Goal: Check status: Check status

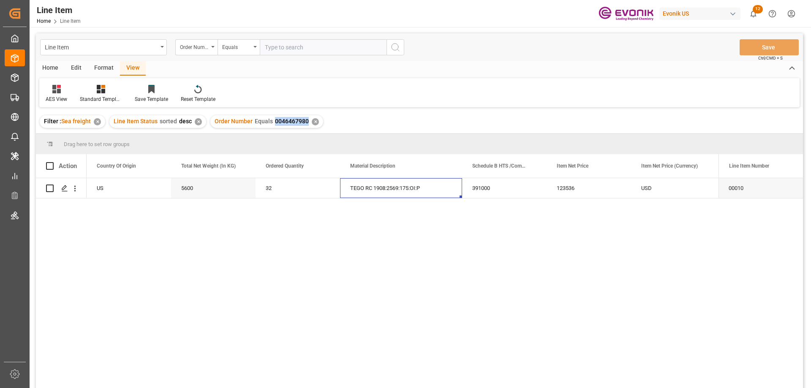
scroll to position [0, 253]
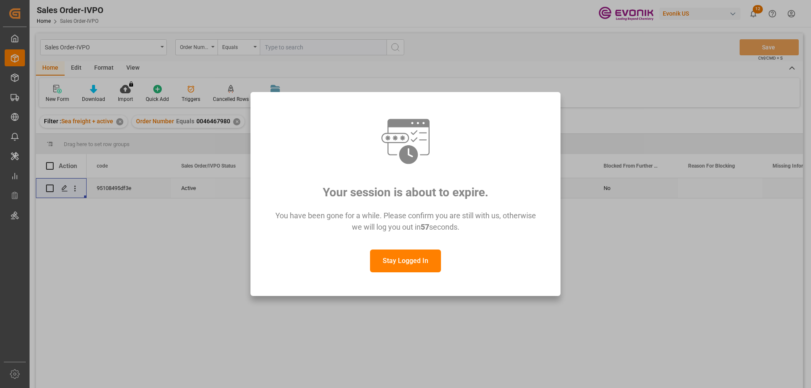
click at [413, 254] on button "Stay Logged In" at bounding box center [405, 261] width 71 height 23
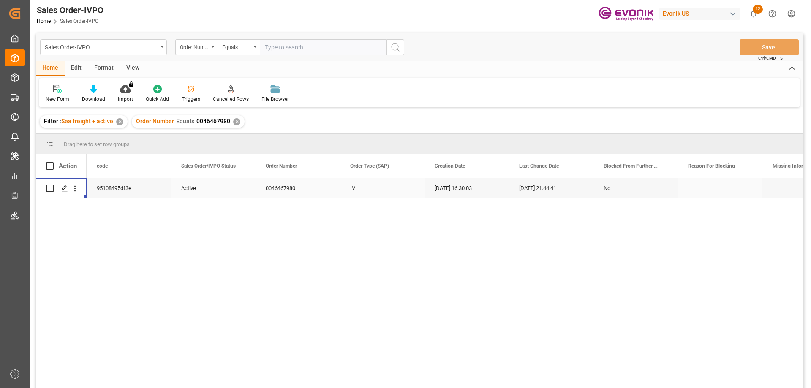
click at [301, 44] on input "text" at bounding box center [323, 47] width 127 height 16
paste input "0046469401"
type input "0046469401"
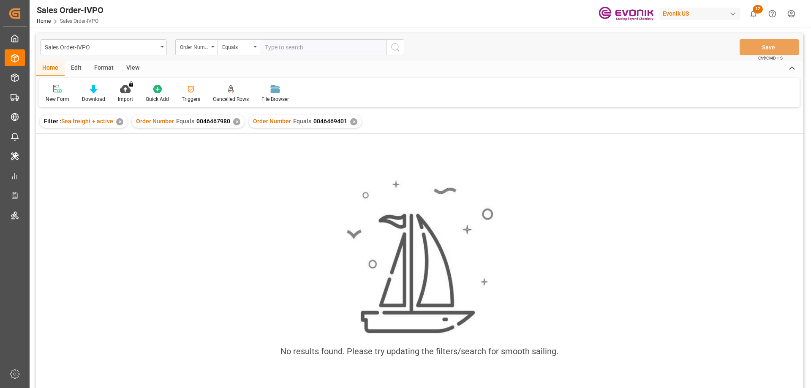
click at [234, 124] on div "✕" at bounding box center [236, 121] width 7 height 7
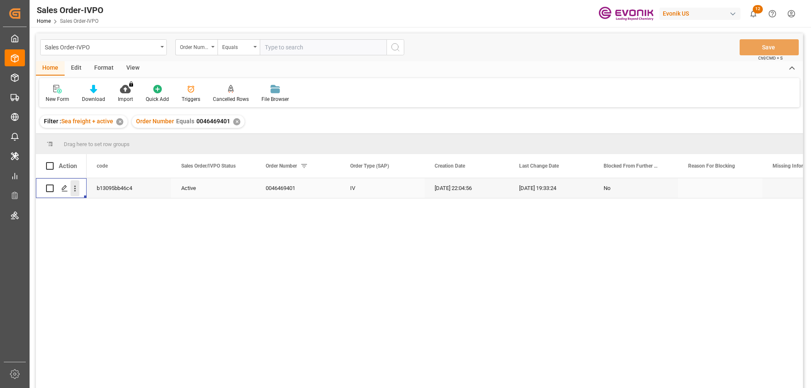
click at [72, 187] on icon "open menu" at bounding box center [75, 188] width 9 height 9
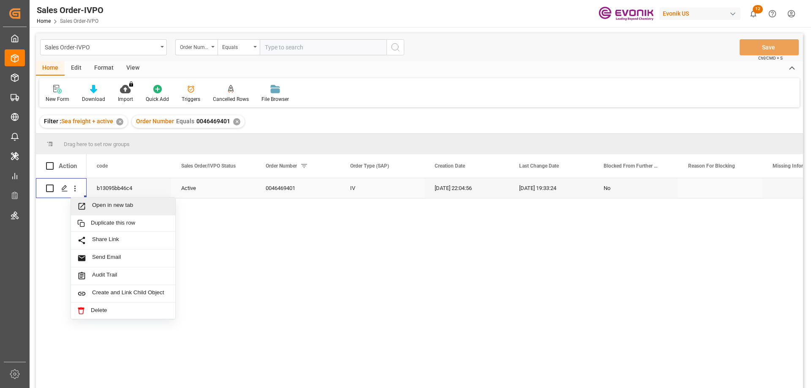
click at [102, 204] on span "Open in new tab" at bounding box center [130, 206] width 77 height 9
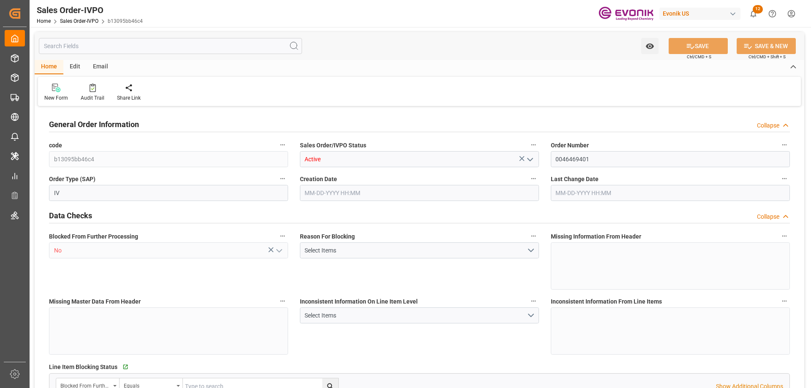
type input "BRSSZ"
type input "livia.leone@evonik.comTelephone No: 55 19 3475-3130"
type input "0"
type input "1"
type input "9457.69"
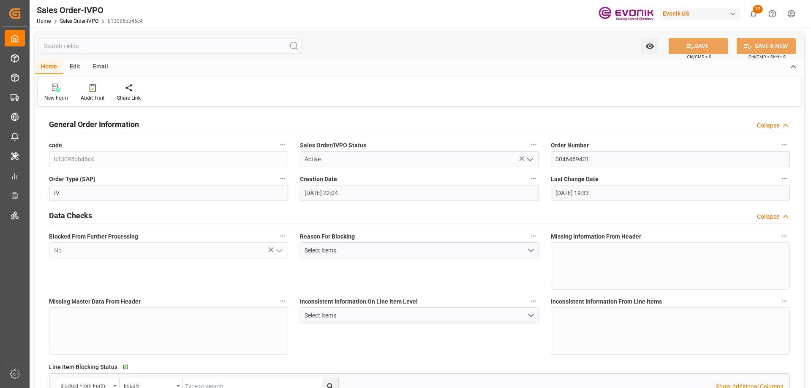
type input "08-20-2025 22:04"
type input "08-28-2025 19:33"
type input "livia.leone@evonik.comTelephone No: 55 19 3475-3130"
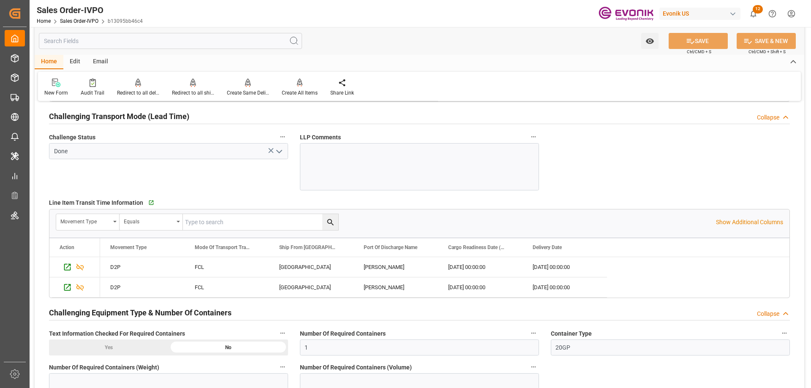
scroll to position [1436, 0]
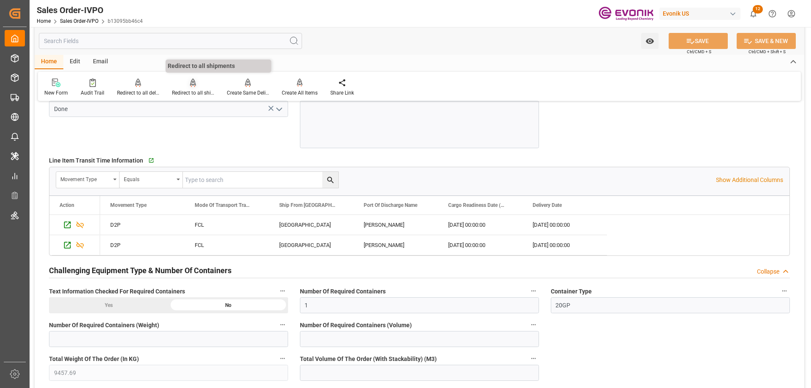
click at [193, 87] on icon at bounding box center [193, 87] width 4 height 2
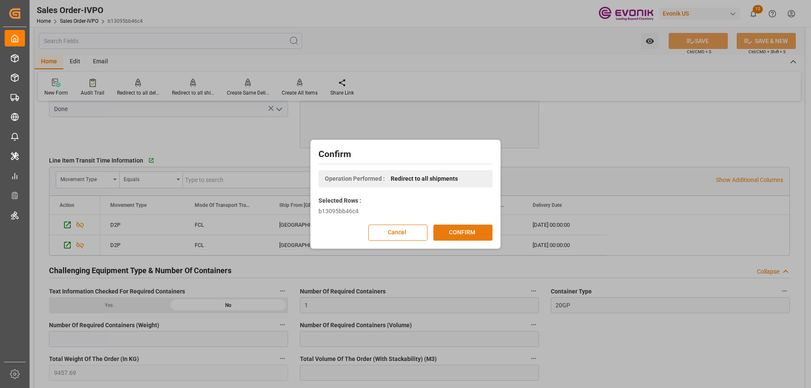
click at [461, 236] on button "CONFIRM" at bounding box center [462, 233] width 59 height 16
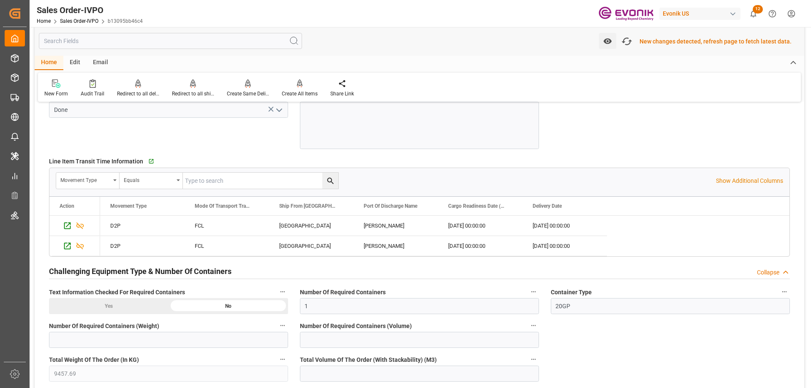
click at [756, 174] on div "Movement Type Equals Show Additional Columns" at bounding box center [419, 180] width 740 height 25
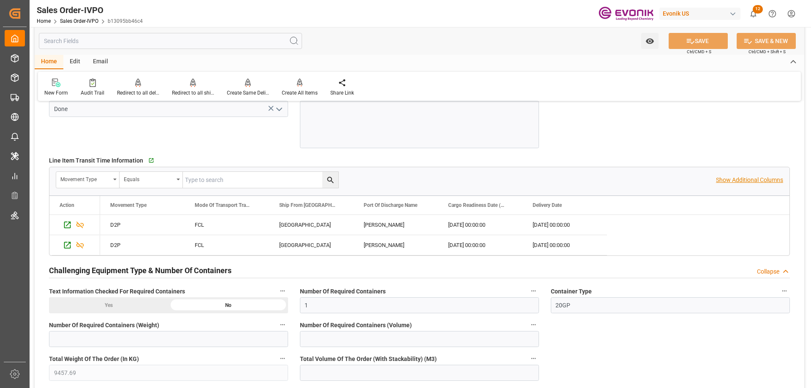
click at [756, 178] on p "Show Additional Columns" at bounding box center [749, 180] width 67 height 9
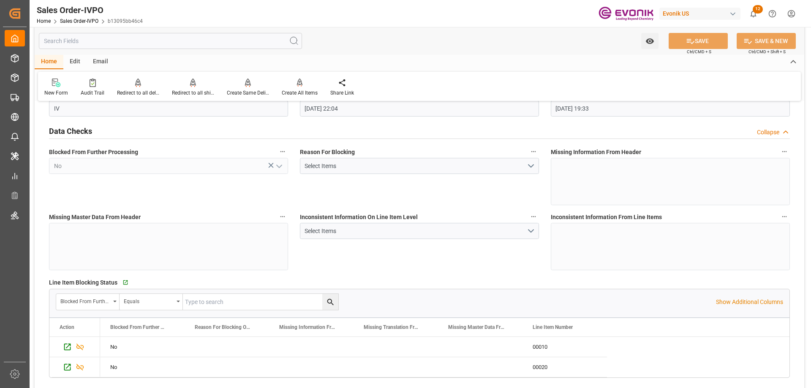
scroll to position [0, 0]
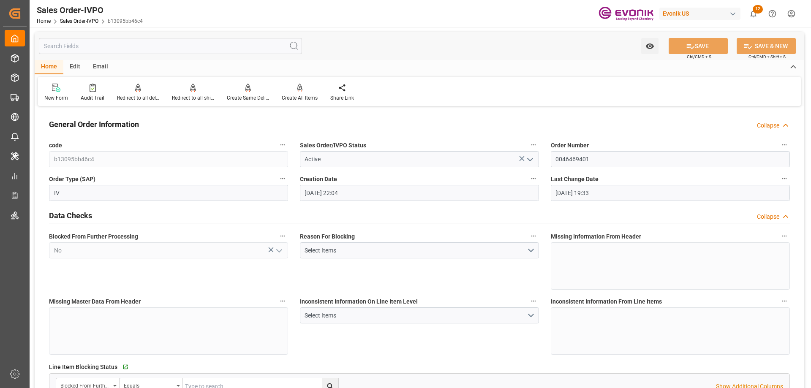
type input "livia.leone@evonik.comTelephone No: 55 19 3475-3130"
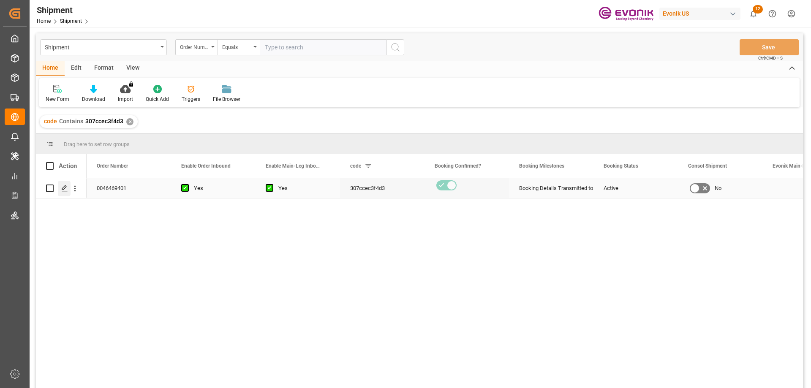
click at [63, 189] on icon "Press SPACE to select this row." at bounding box center [64, 188] width 7 height 7
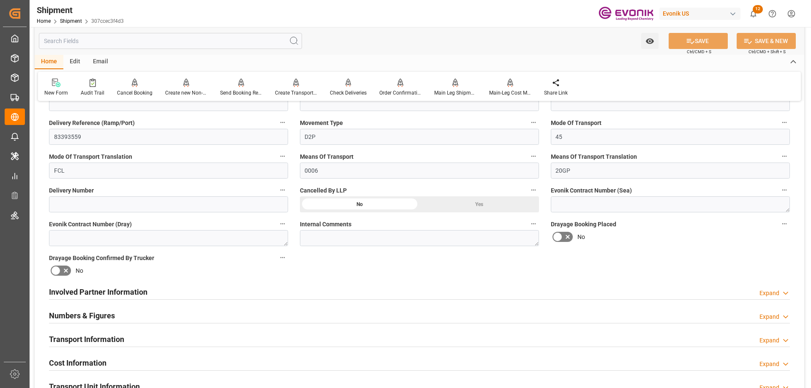
scroll to position [633, 0]
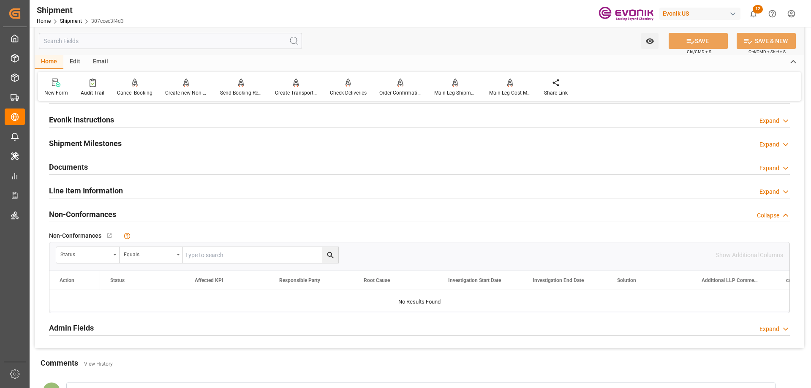
click at [66, 189] on h2 "Line Item Information" at bounding box center [86, 190] width 74 height 11
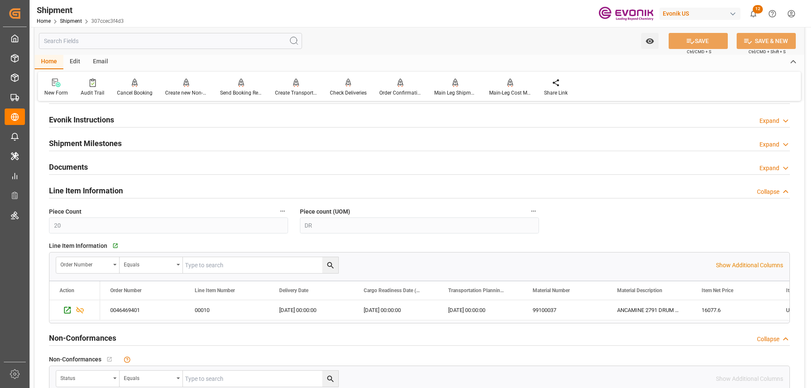
click at [222, 269] on input "text" at bounding box center [260, 265] width 155 height 16
paste input "0046469401"
type input "0046469401"
click at [331, 263] on icon "search button" at bounding box center [330, 265] width 6 height 6
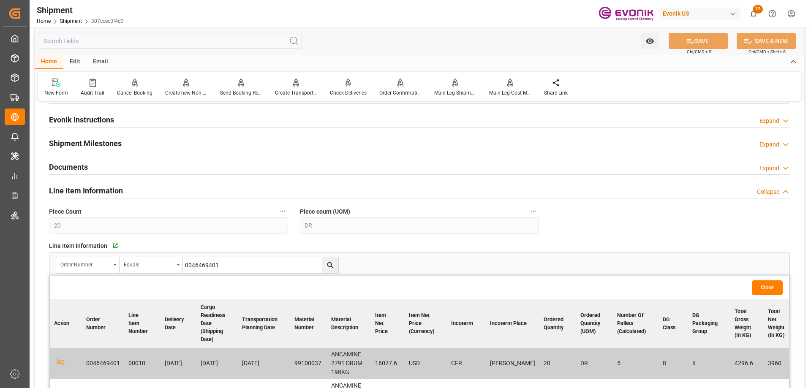
scroll to position [676, 0]
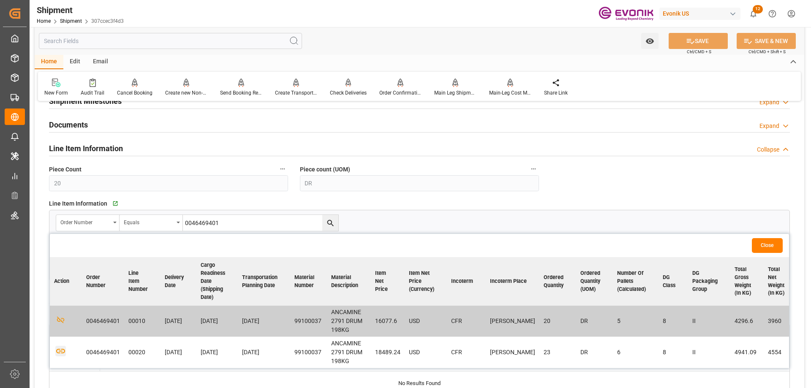
click at [60, 350] on icon "button" at bounding box center [60, 351] width 11 height 11
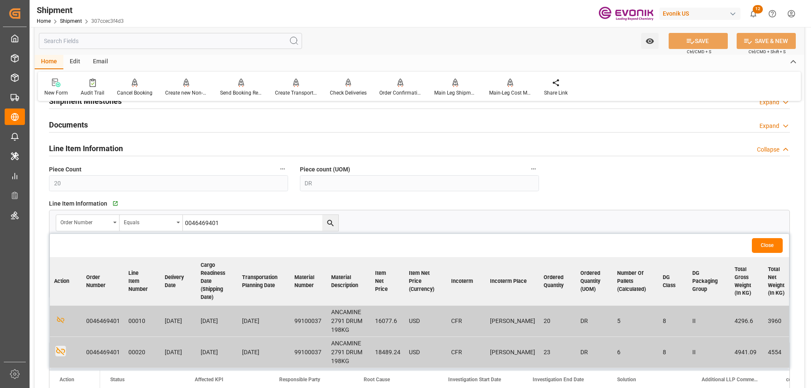
scroll to position [380, 0]
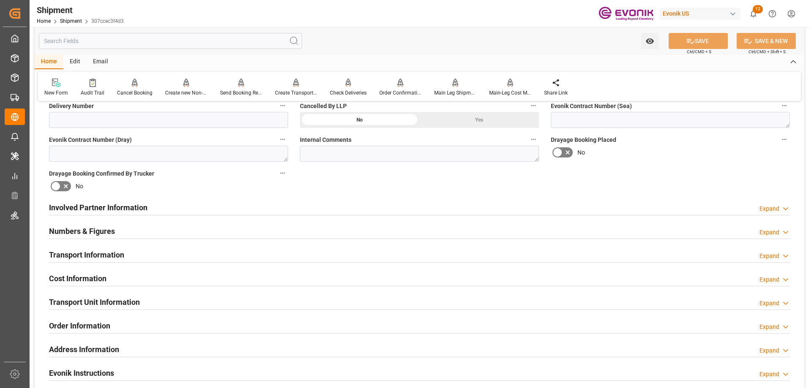
drag, startPoint x: 94, startPoint y: 297, endPoint x: 103, endPoint y: 280, distance: 18.9
click at [95, 297] on h2 "Transport Unit Information" at bounding box center [94, 301] width 91 height 11
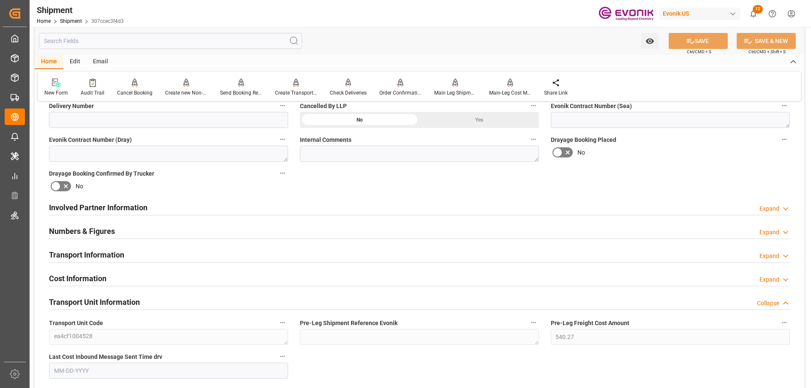
scroll to position [549, 0]
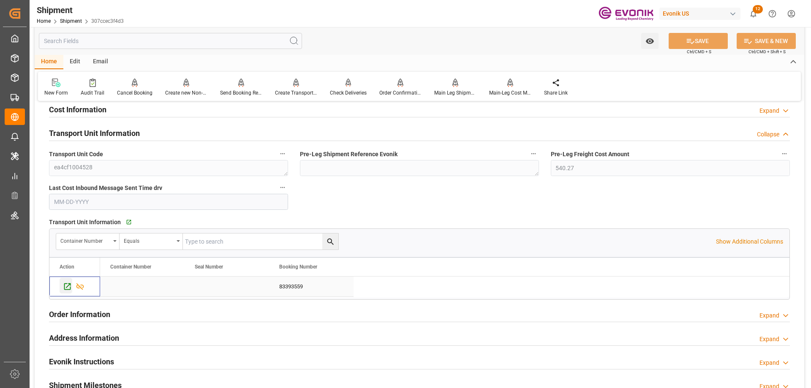
click at [69, 283] on icon "Press SPACE to select this row." at bounding box center [67, 286] width 9 height 9
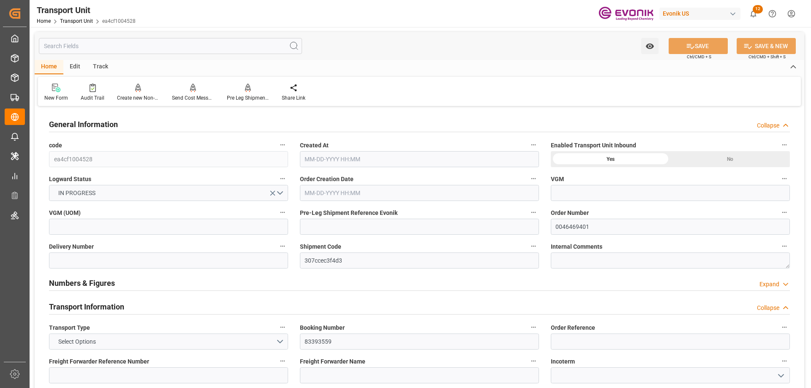
type input "AC Containerline"
type input "Leschaco Inc."
type input "USJAX"
type input "BRSSZ"
type input "4396.6"
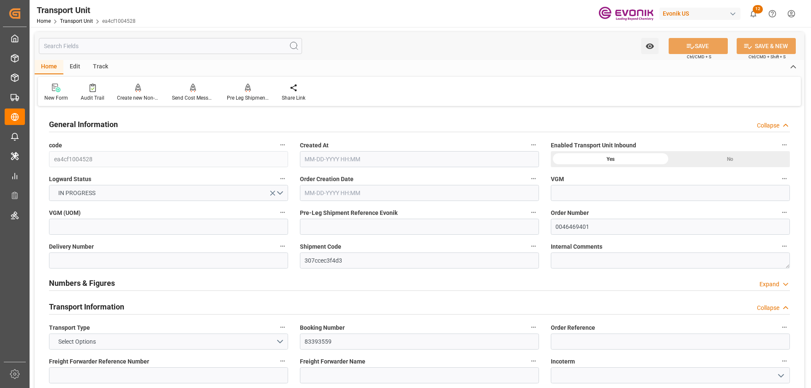
type input "[DATE] 16:20"
type input "[DATE]"
type input "[DATE] 00:00"
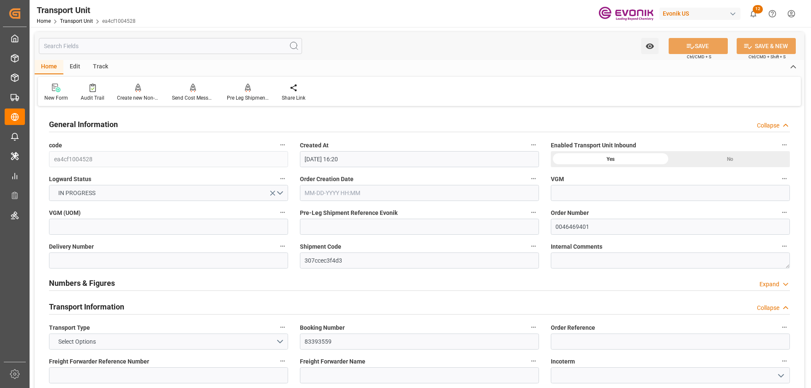
type input "[DATE] 00:00"
type input "[DATE] 10:00"
click at [120, 47] on input "text" at bounding box center [170, 46] width 263 height 16
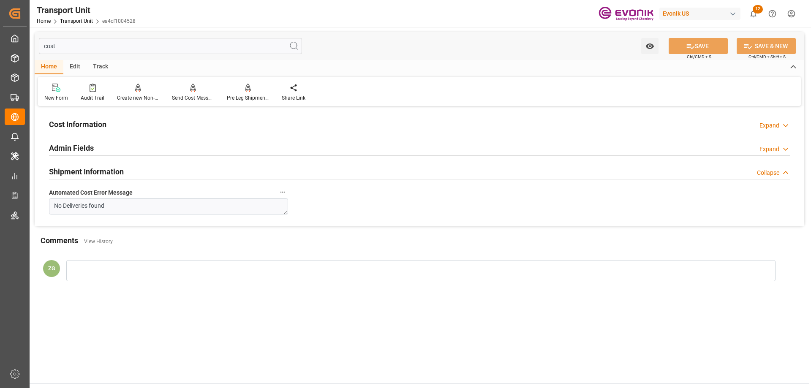
click at [87, 116] on div "Cost Information" at bounding box center [77, 124] width 57 height 16
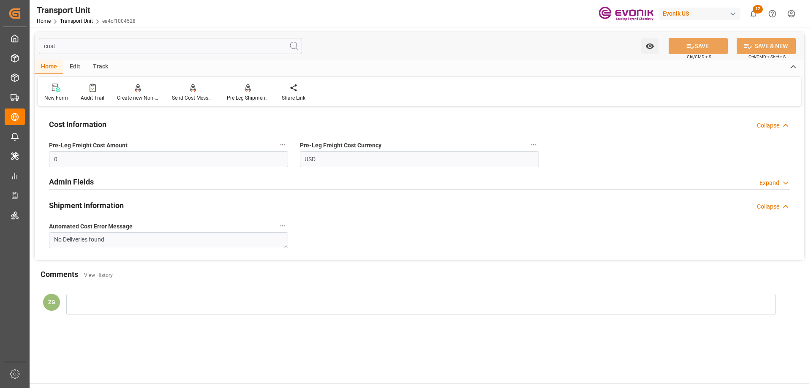
drag, startPoint x: 83, startPoint y: 208, endPoint x: 77, endPoint y: 185, distance: 24.4
click at [83, 204] on h2 "Shipment Information" at bounding box center [86, 205] width 75 height 11
click at [74, 179] on h2 "Admin Fields" at bounding box center [71, 181] width 45 height 11
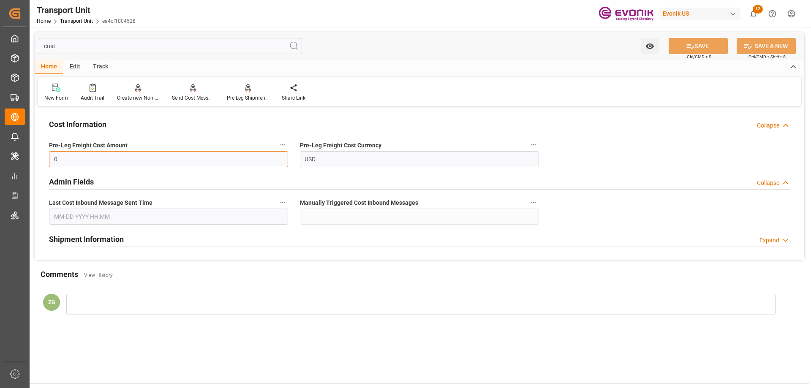
drag, startPoint x: 78, startPoint y: 163, endPoint x: 48, endPoint y: 163, distance: 30.0
click at [48, 163] on div "Pre-Leg Freight Cost Amount 0" at bounding box center [168, 153] width 251 height 34
drag, startPoint x: 73, startPoint y: 48, endPoint x: 28, endPoint y: 48, distance: 44.8
click at [28, 48] on div "Created by potrace 1.15, written by [PERSON_NAME] [DATE]-[DATE] Created by potr…" at bounding box center [405, 194] width 811 height 388
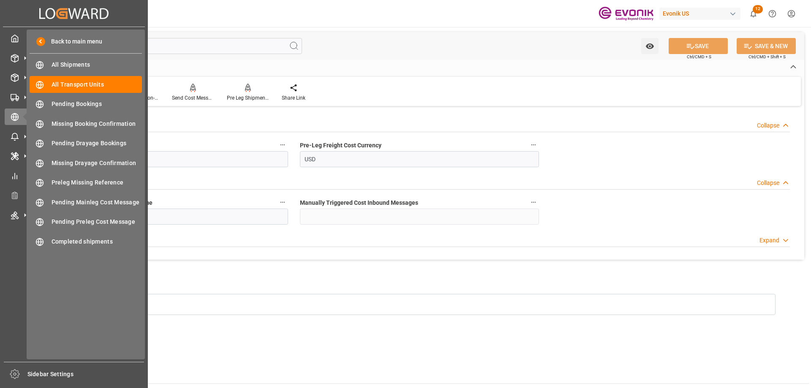
type input "li"
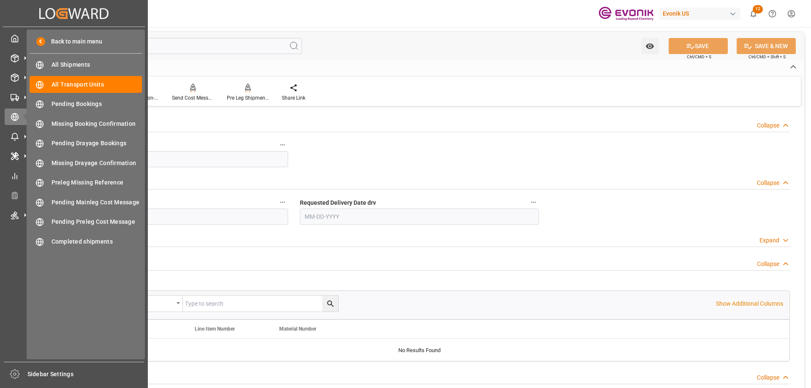
type input "[DATE]"
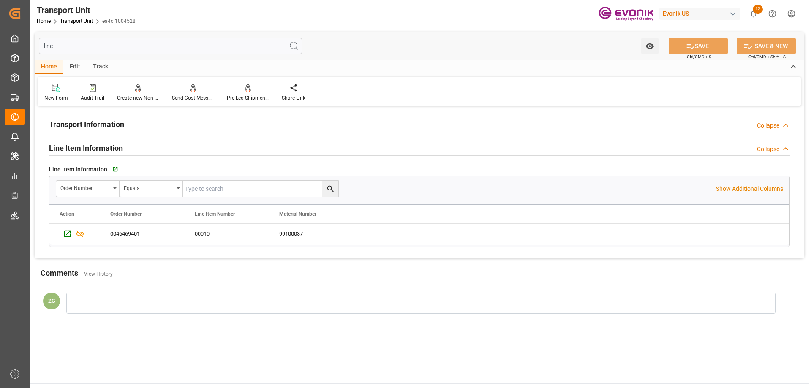
type input "line"
click at [235, 187] on input "text" at bounding box center [260, 189] width 155 height 16
paste input "0046469401"
type input "0046469401"
click at [331, 186] on icon "search button" at bounding box center [330, 189] width 9 height 9
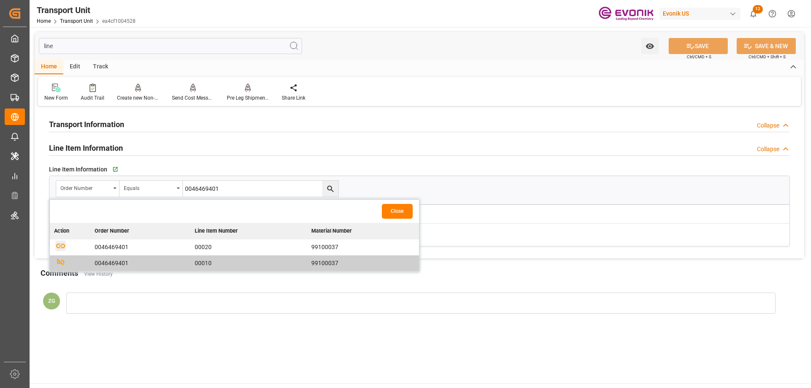
click at [62, 247] on icon "button" at bounding box center [60, 246] width 9 height 5
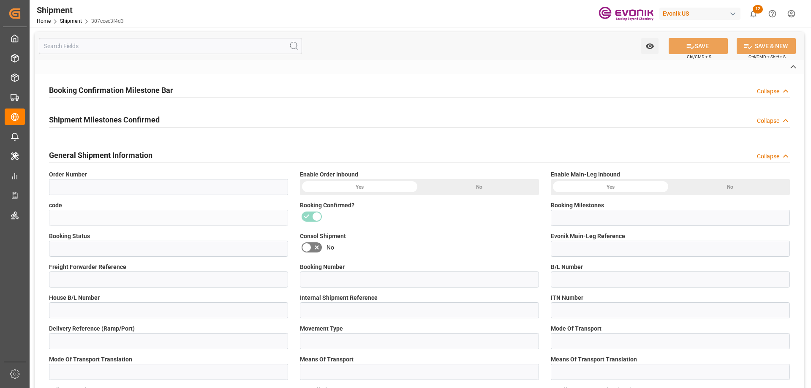
type input "0046469401"
type input "307ccec3f4d3"
type input "Booking Details Transmitted to SAP"
type input "Active"
type input "250905010084"
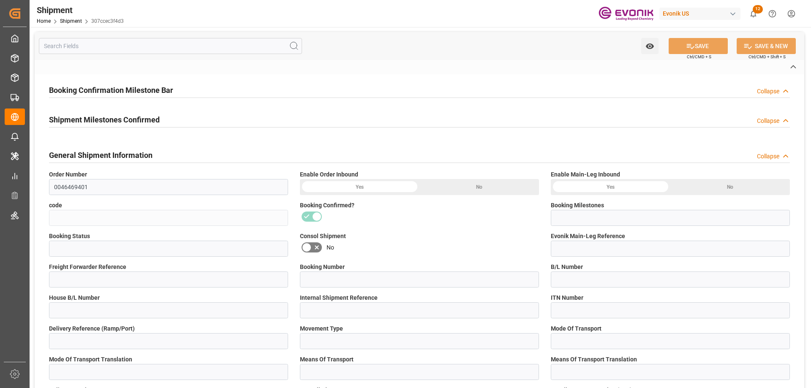
type input "83393559"
type input "D2P"
type input "45"
type input "FCL"
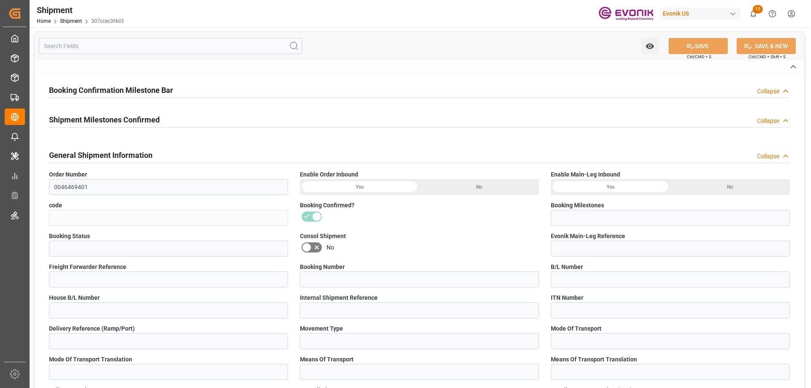
type input "0006"
type input "20GP"
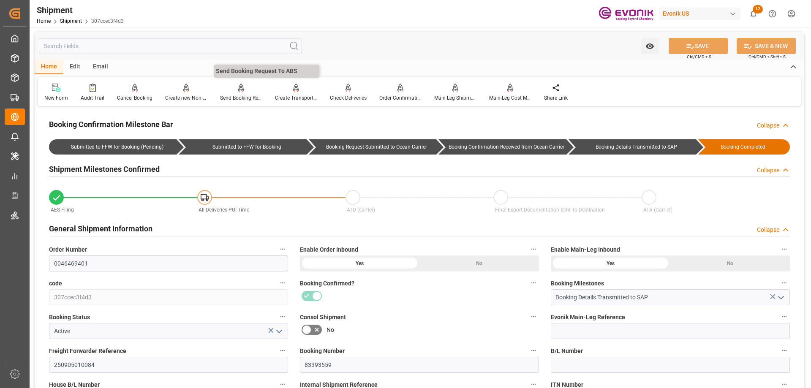
click at [241, 89] on icon at bounding box center [241, 87] width 6 height 7
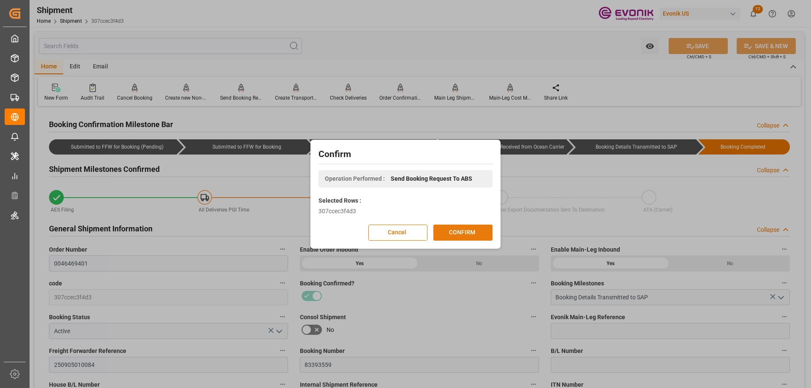
click at [459, 227] on button "CONFIRM" at bounding box center [462, 233] width 59 height 16
